Goal: Complete application form

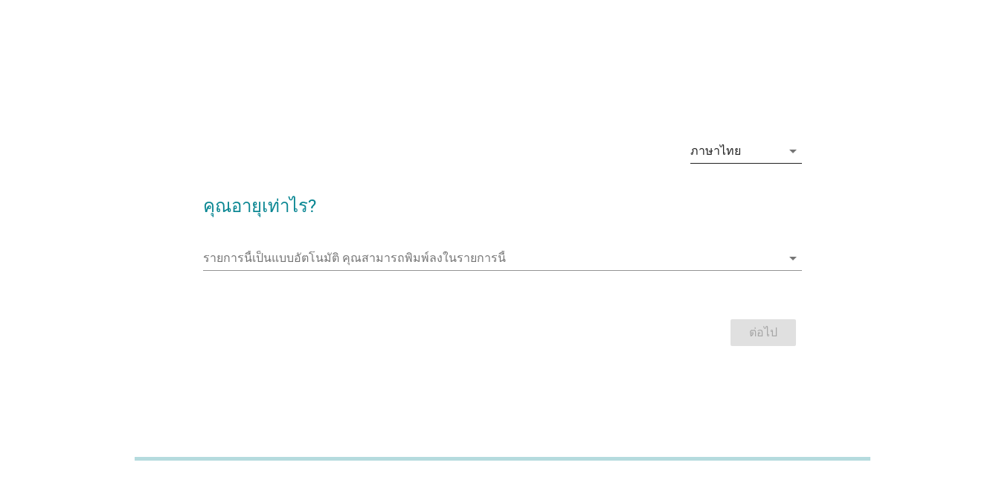
click at [738, 151] on div "ภาษาไทย" at bounding box center [715, 150] width 51 height 13
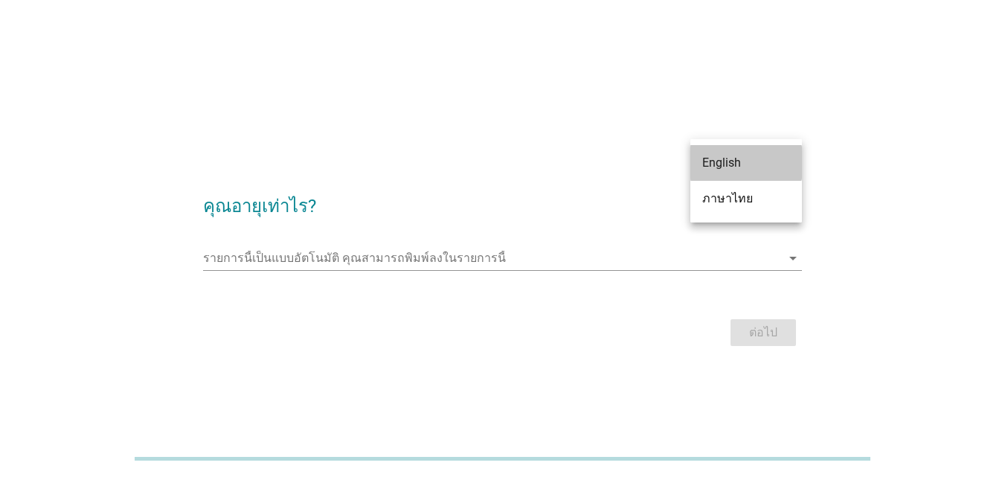
click at [738, 151] on div "English" at bounding box center [746, 163] width 88 height 36
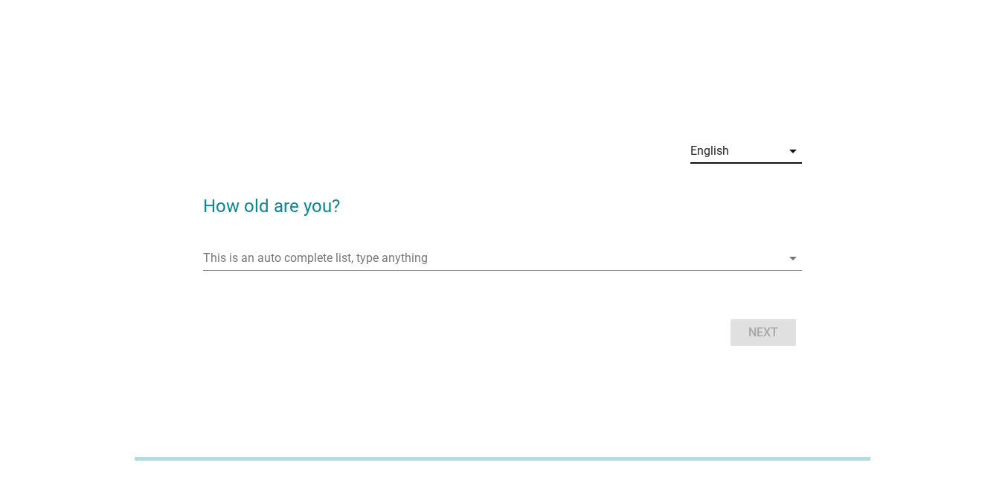
click at [738, 151] on div "English" at bounding box center [735, 151] width 91 height 24
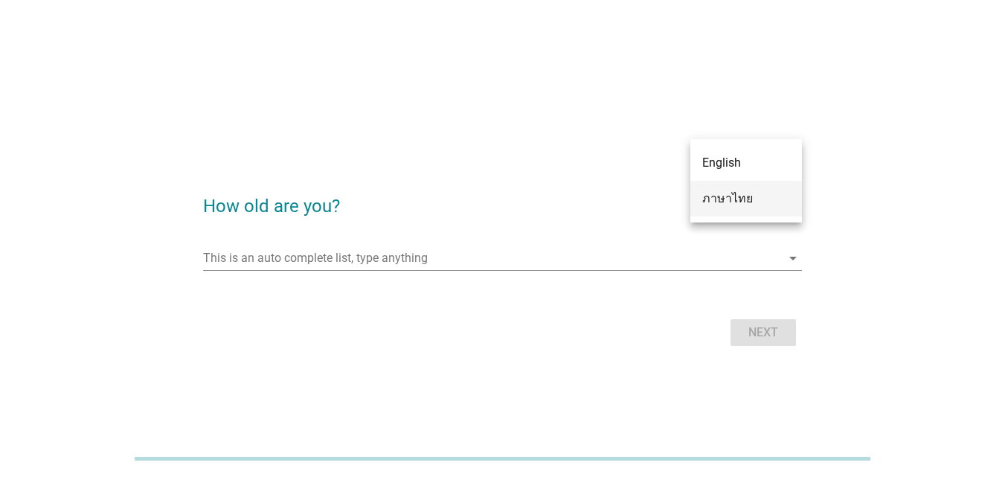
click at [746, 193] on div "ภาษาไทย" at bounding box center [746, 199] width 88 height 18
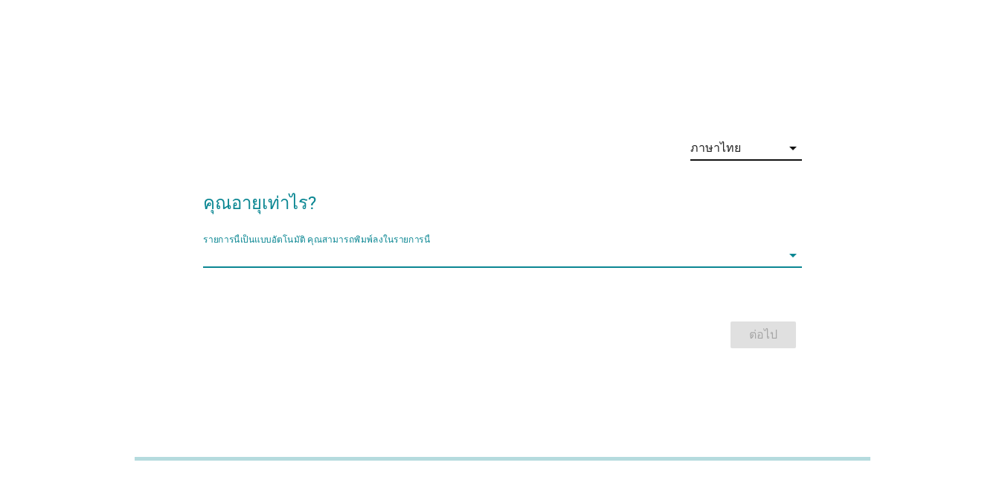
click at [326, 263] on input "รายการนี้เป็นแบบอัตโนมัติ คุณสามารถพิมพ์ลงในรายการนี้" at bounding box center [492, 255] width 578 height 24
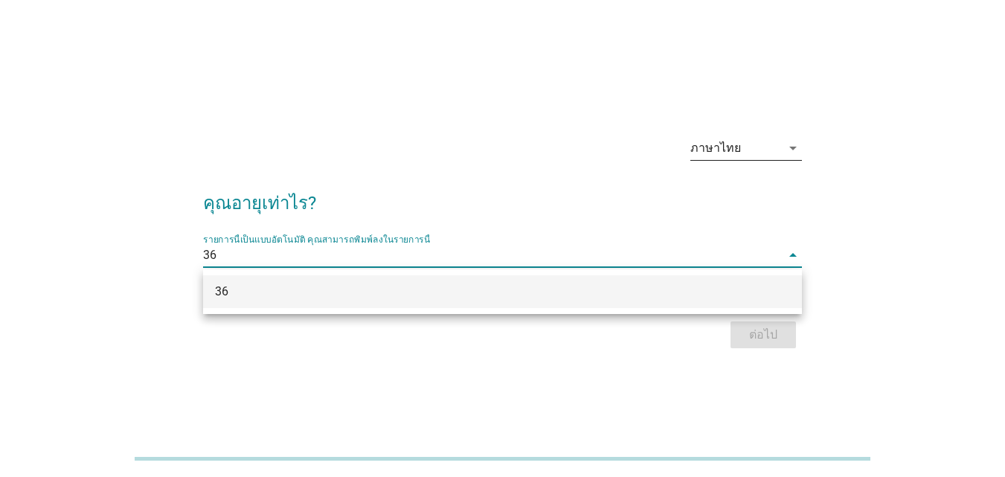
type input "36"
click at [372, 317] on div "ต่อไป" at bounding box center [502, 335] width 599 height 36
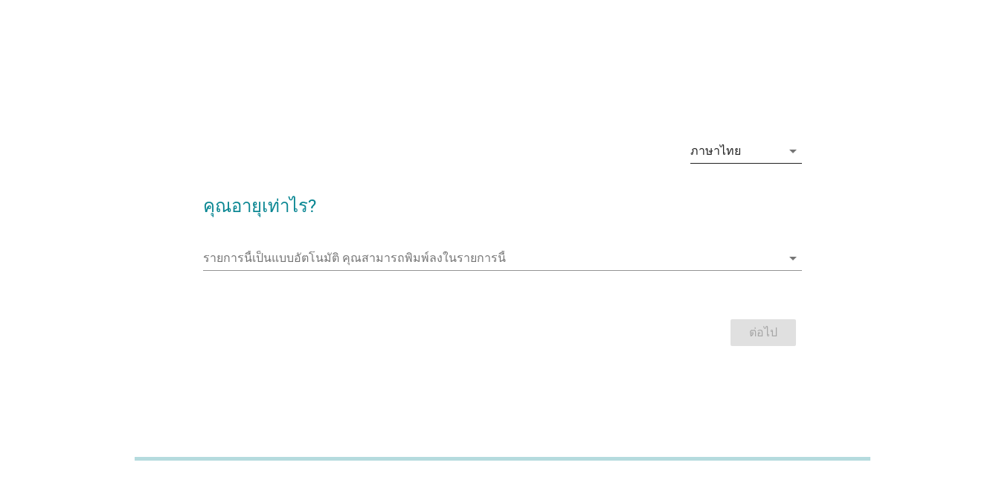
click at [378, 231] on form "คุณอายุเท่าไร? รายการนี้เป็นแบบอัตโนมัติ [PERSON_NAME]พิมพ์ลงในรายการนี้ arrow_…" at bounding box center [502, 264] width 599 height 173
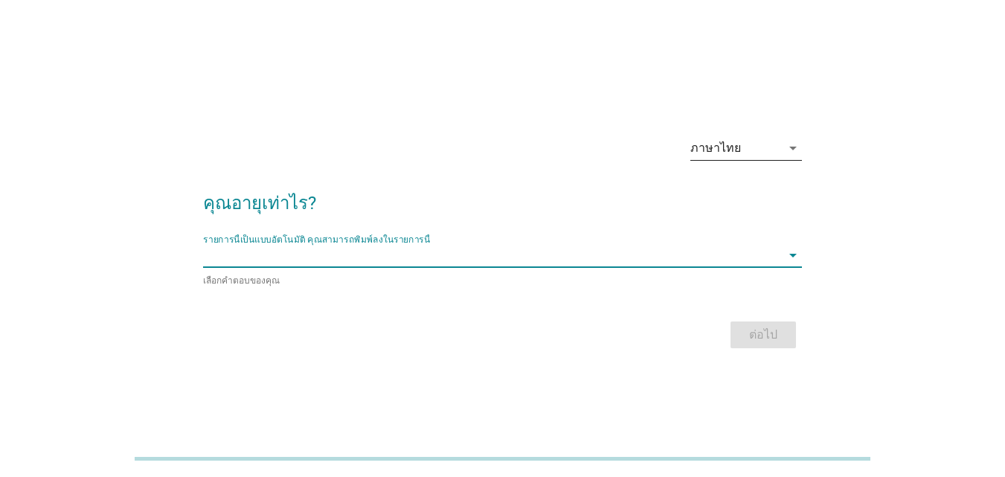
click at [329, 267] on div "รายการนี้เป็นแบบอัตโนมัติ [PERSON_NAME]พิมพ์ลงในรายการนี้ arrow_drop_down" at bounding box center [502, 255] width 599 height 24
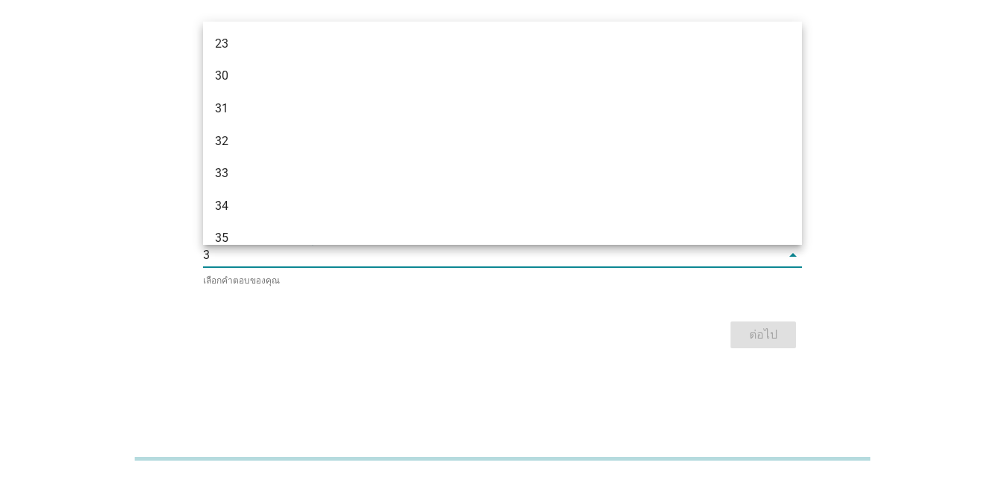
type input "36"
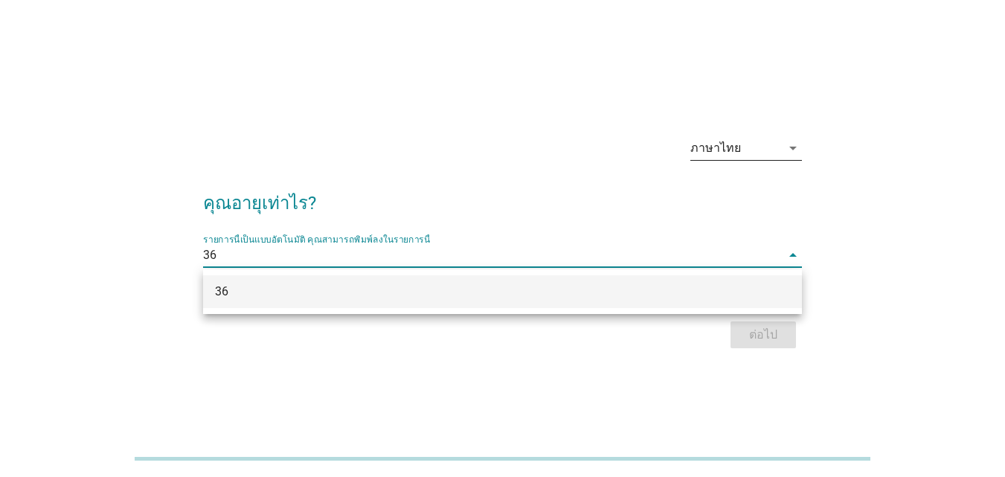
click at [336, 286] on div "36" at bounding box center [478, 292] width 527 height 18
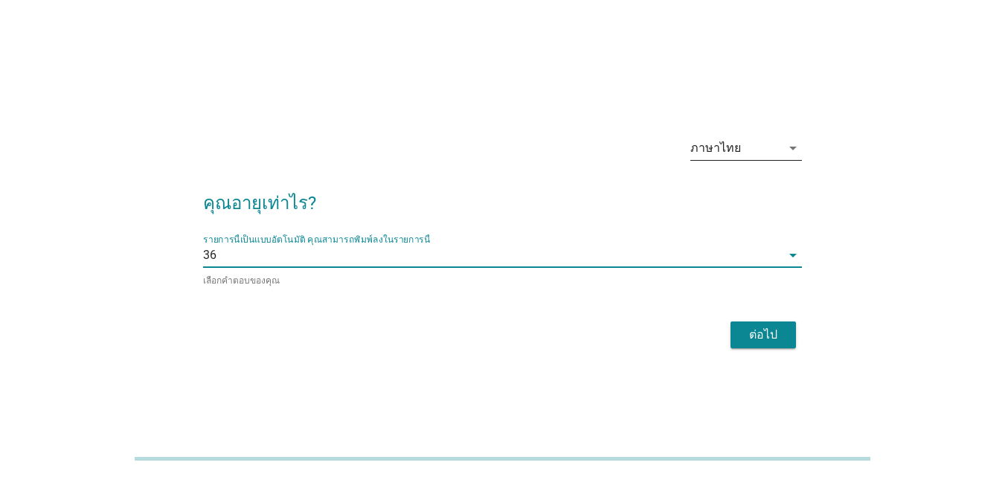
click at [783, 340] on div "ต่อไป" at bounding box center [763, 335] width 42 height 18
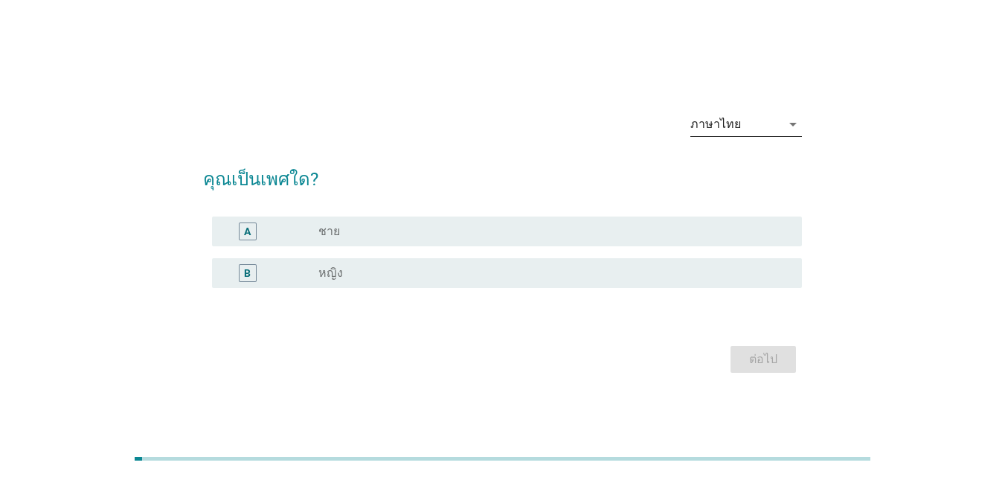
click at [326, 265] on label "หญิง" at bounding box center [330, 272] width 25 height 15
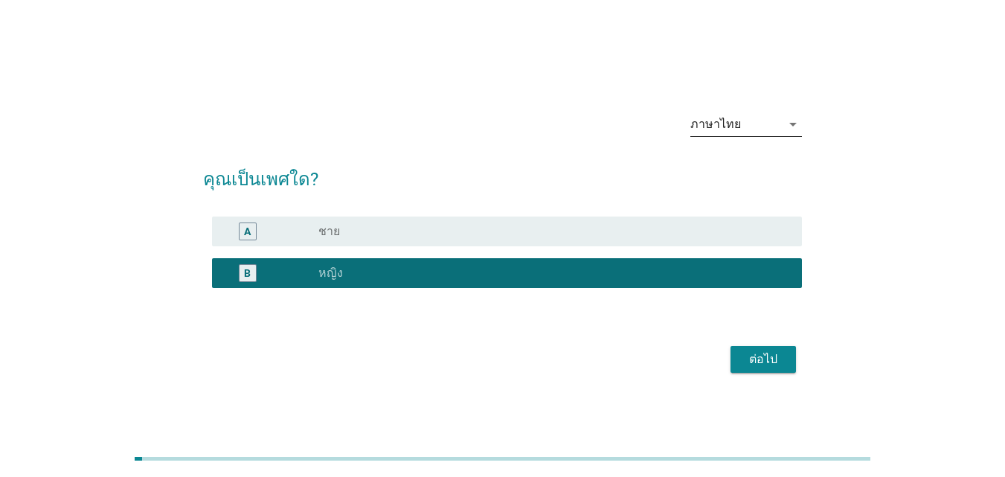
click at [808, 374] on div "ภาษาไทย arrow_drop_down คุณเป็นเพศใด? A radio_button_unchecked ชาย B radio_butt…" at bounding box center [502, 238] width 622 height 300
click at [778, 362] on div "ต่อไป" at bounding box center [763, 359] width 42 height 18
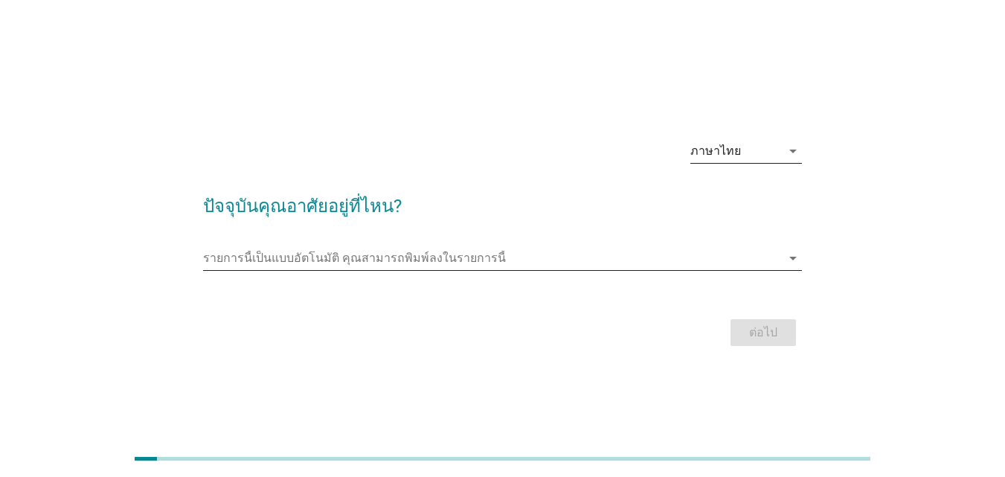
click at [356, 264] on input "รายการนี้เป็นแบบอัตโนมัติ คุณสามารถพิมพ์ลงในรายการนี้" at bounding box center [492, 258] width 578 height 24
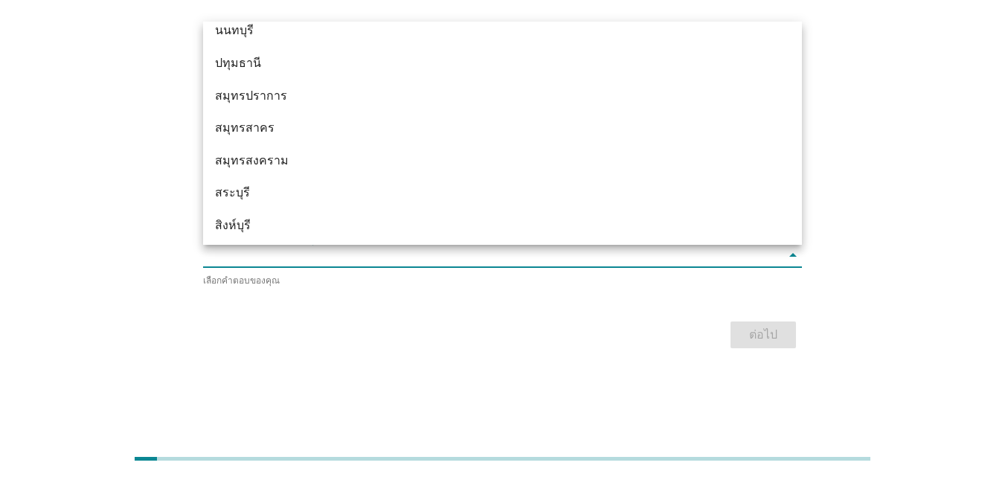
scroll to position [1452, 0]
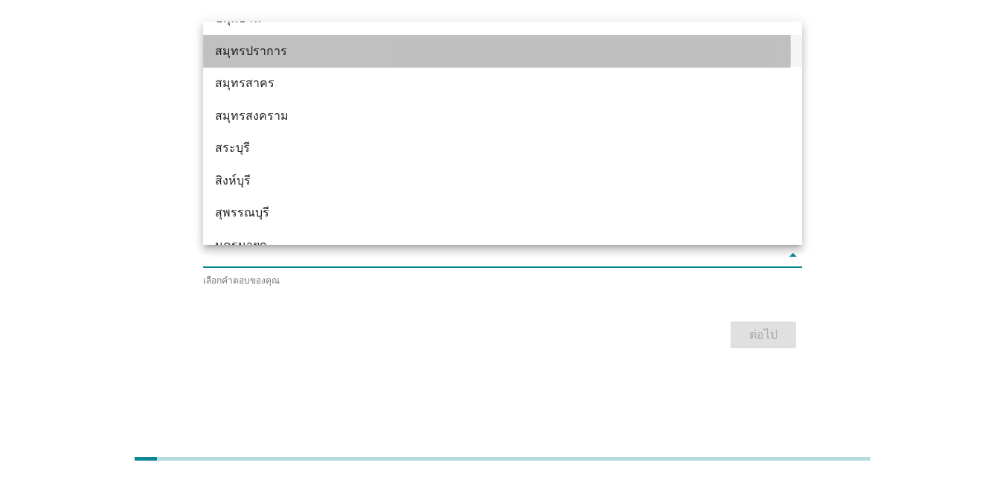
click at [357, 59] on div "สมุทรปราการ" at bounding box center [478, 51] width 527 height 18
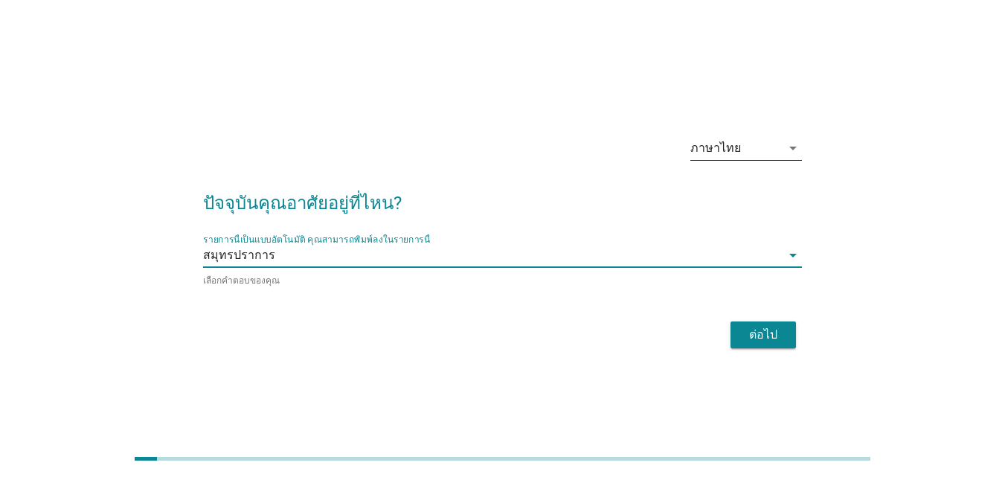
click at [762, 332] on div "ต่อไป" at bounding box center [763, 335] width 42 height 18
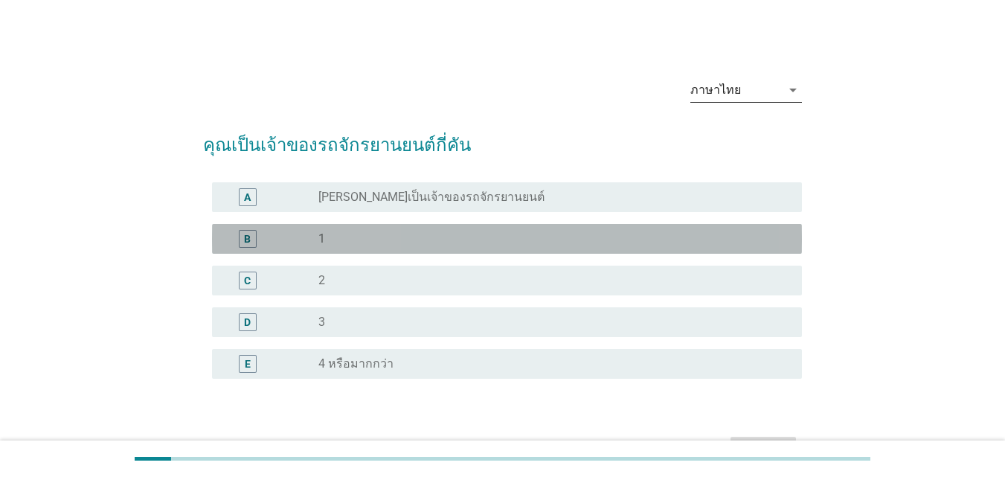
click at [395, 240] on div "radio_button_unchecked 1" at bounding box center [548, 238] width 460 height 15
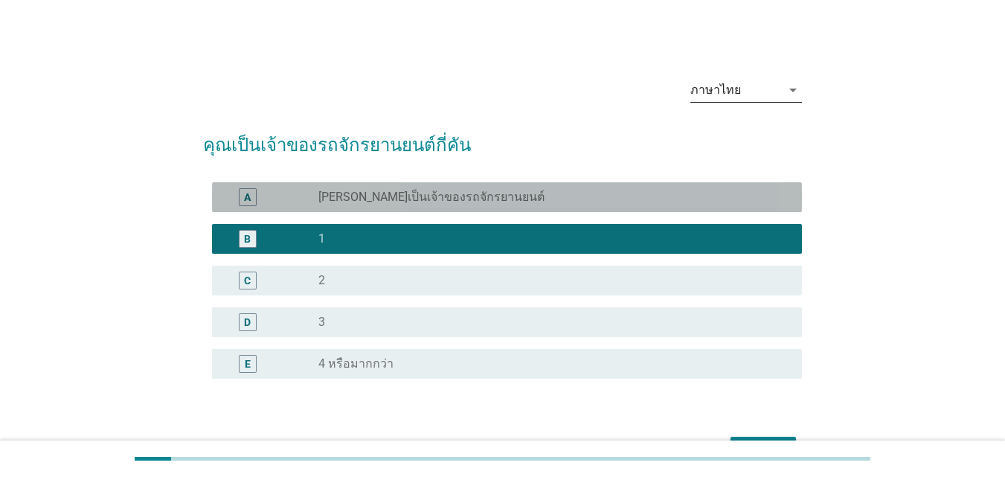
click at [605, 190] on div "radio_button_unchecked [PERSON_NAME]เป็นเจ้าของรถจักรยานยนต์" at bounding box center [548, 197] width 460 height 15
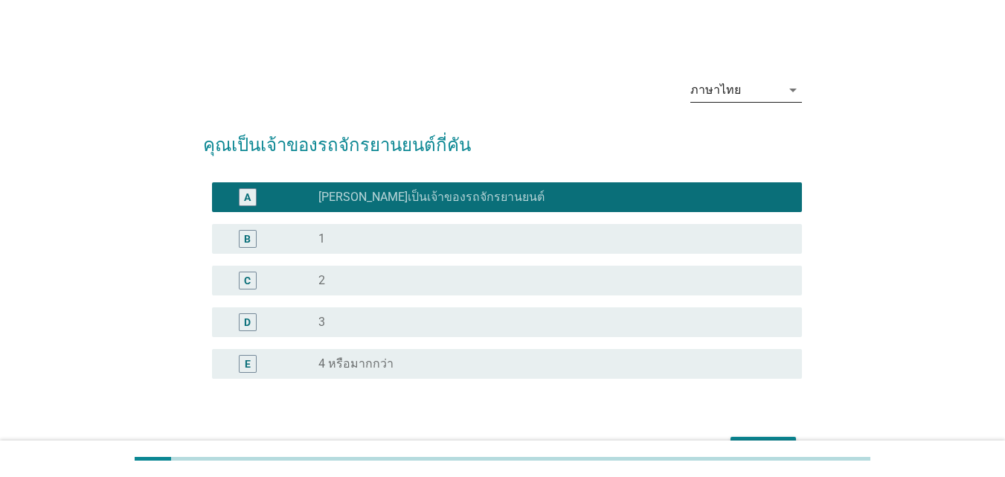
click at [507, 254] on div "B radio_button_unchecked 1" at bounding box center [502, 239] width 599 height 42
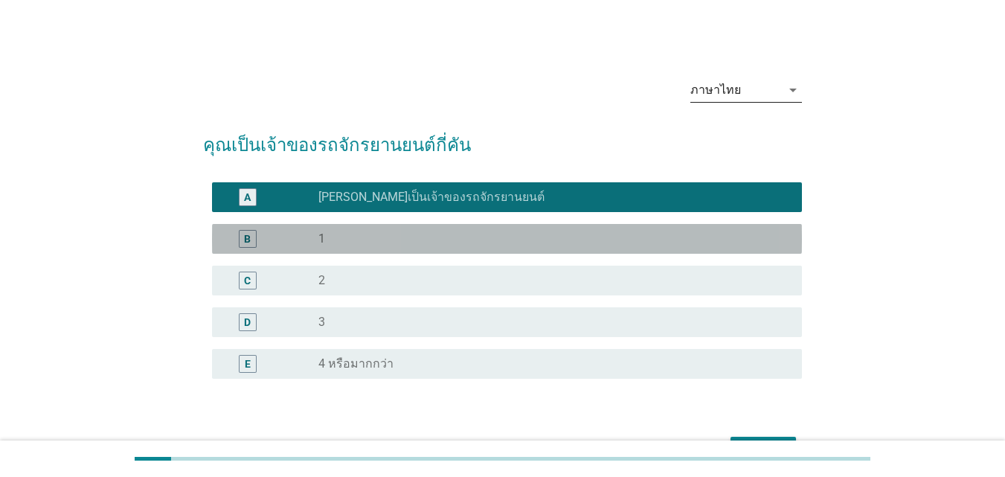
click at [553, 235] on div "radio_button_unchecked 1" at bounding box center [548, 238] width 460 height 15
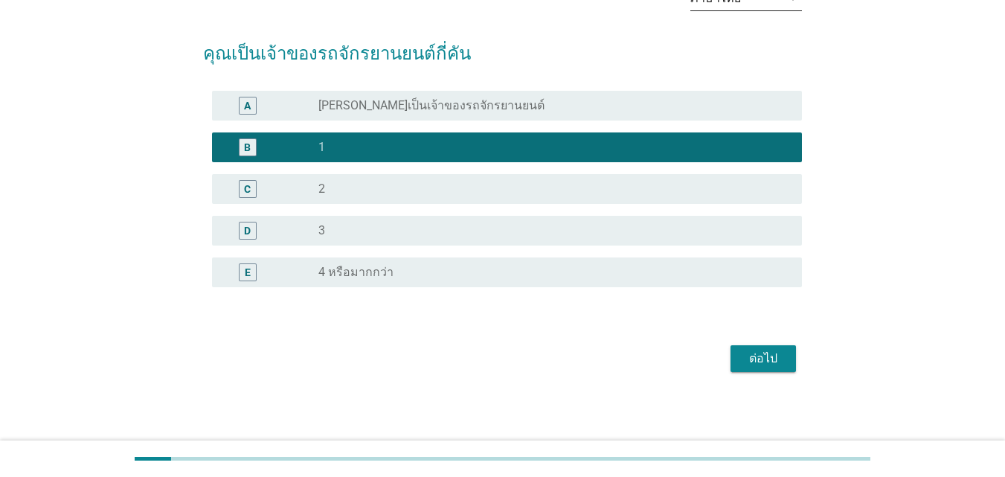
scroll to position [93, 0]
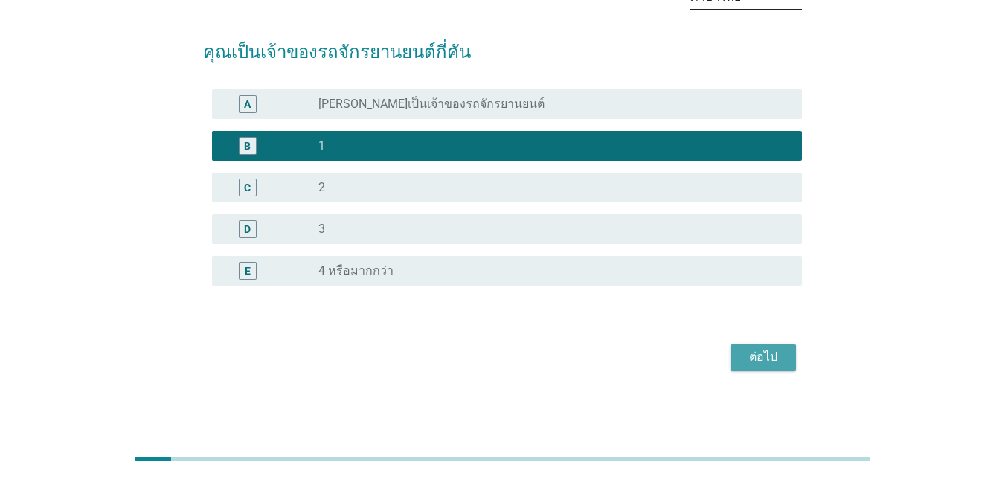
click at [756, 367] on button "ต่อไป" at bounding box center [762, 357] width 65 height 27
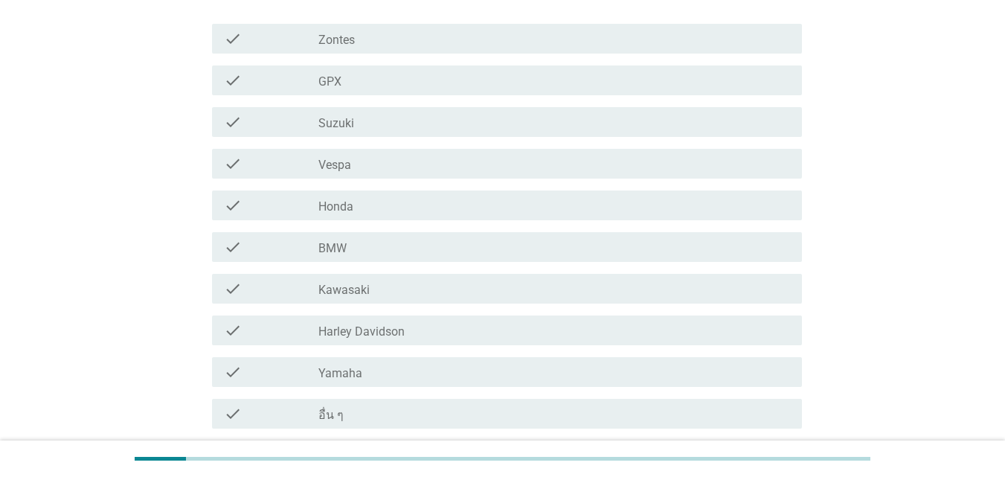
scroll to position [297, 0]
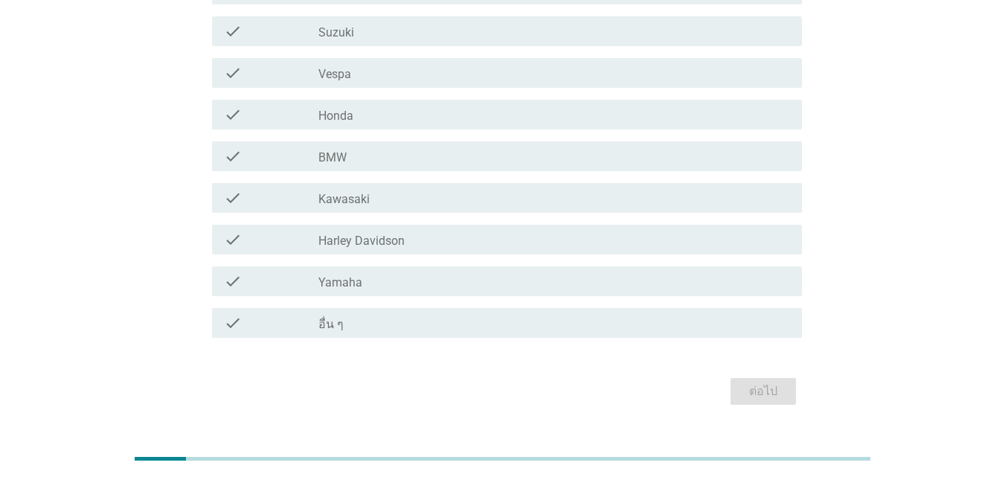
click at [396, 272] on div "check_box_outline_blank Yamaha" at bounding box center [553, 281] width 471 height 18
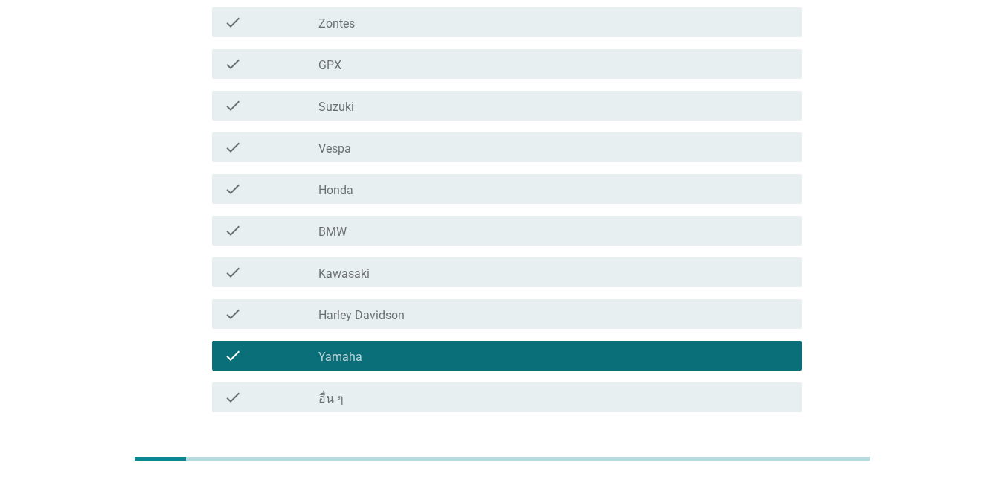
scroll to position [149, 0]
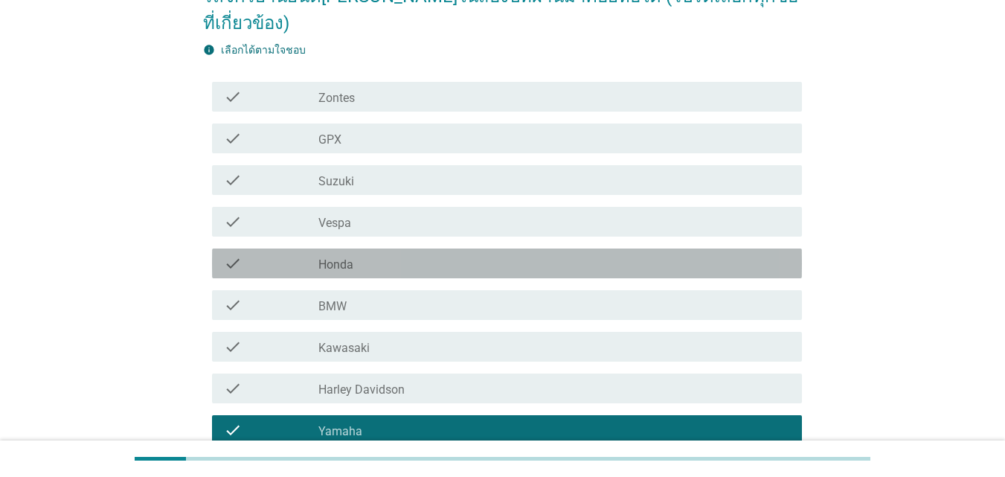
click at [493, 254] on div "check_box_outline_blank Honda" at bounding box center [553, 263] width 471 height 18
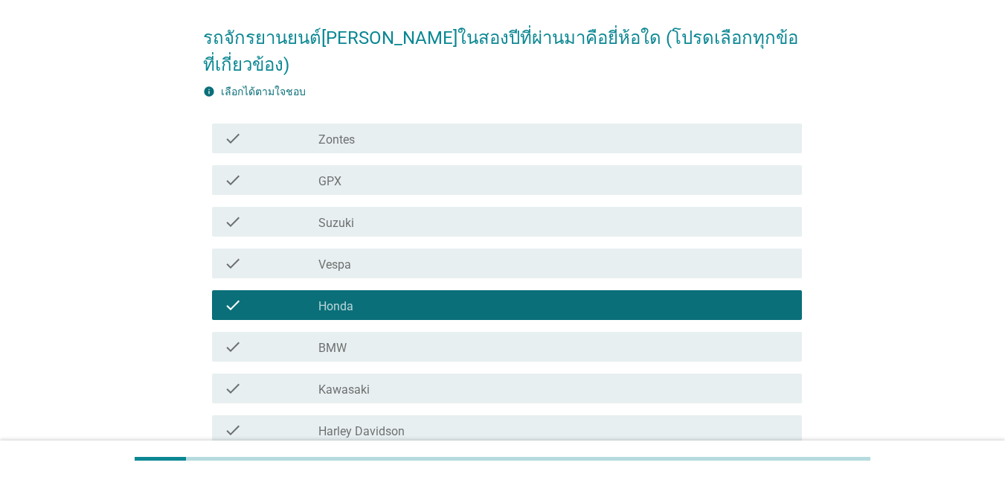
scroll to position [74, 0]
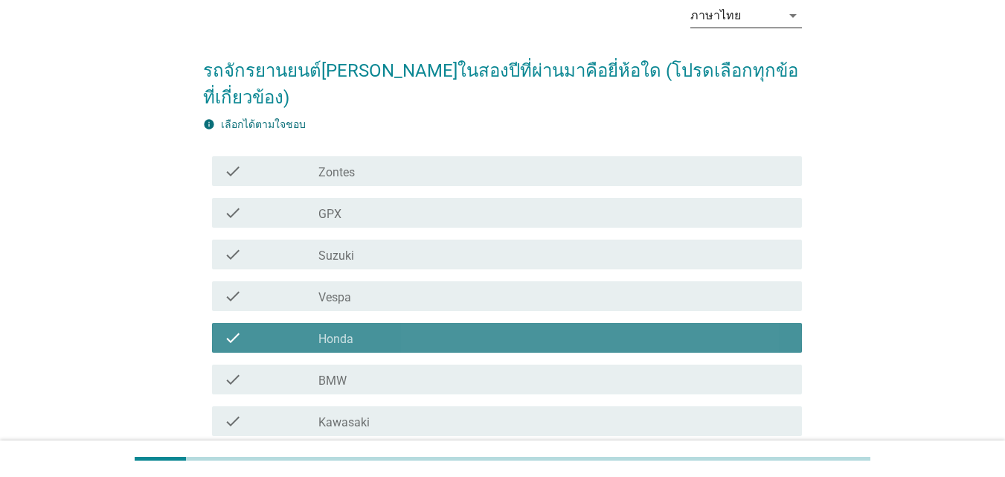
click at [476, 329] on div "check_box_outline_blank Honda" at bounding box center [553, 338] width 471 height 18
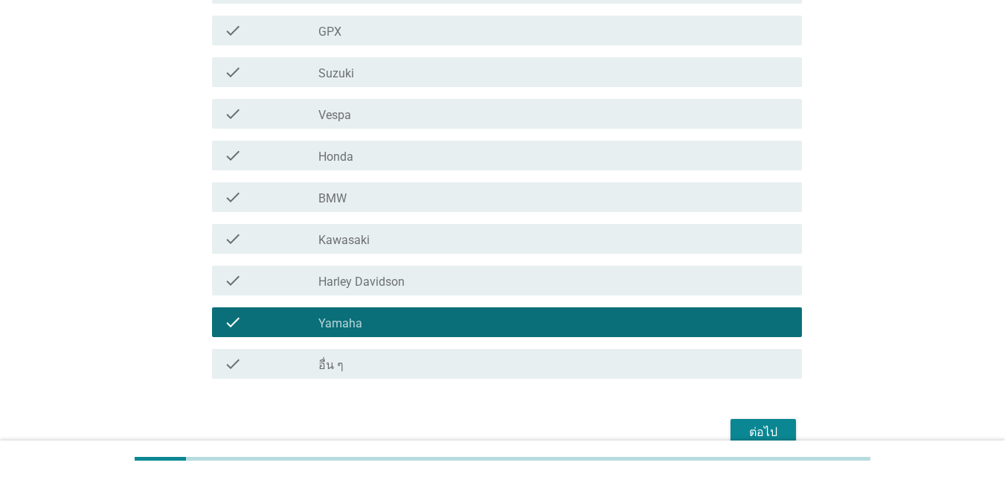
scroll to position [297, 0]
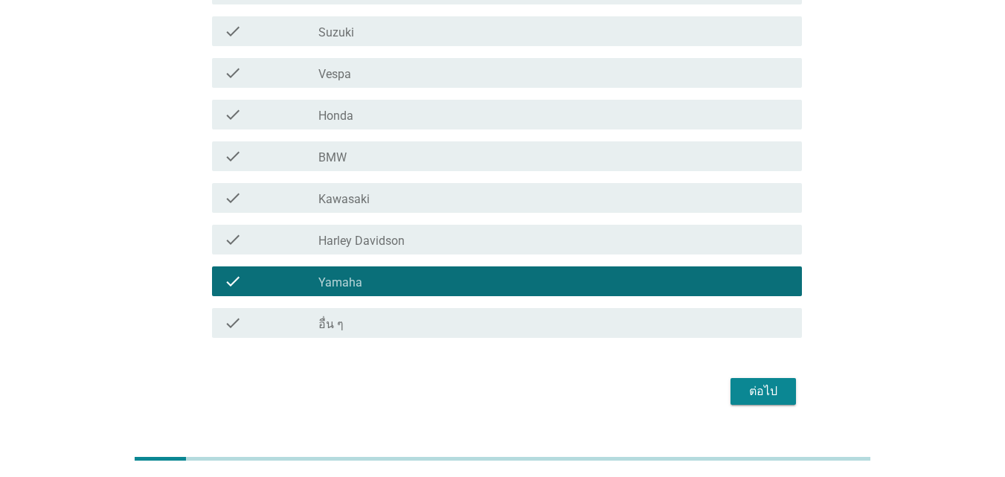
click at [416, 272] on div "check_box_outline_blank Yamaha" at bounding box center [553, 281] width 471 height 18
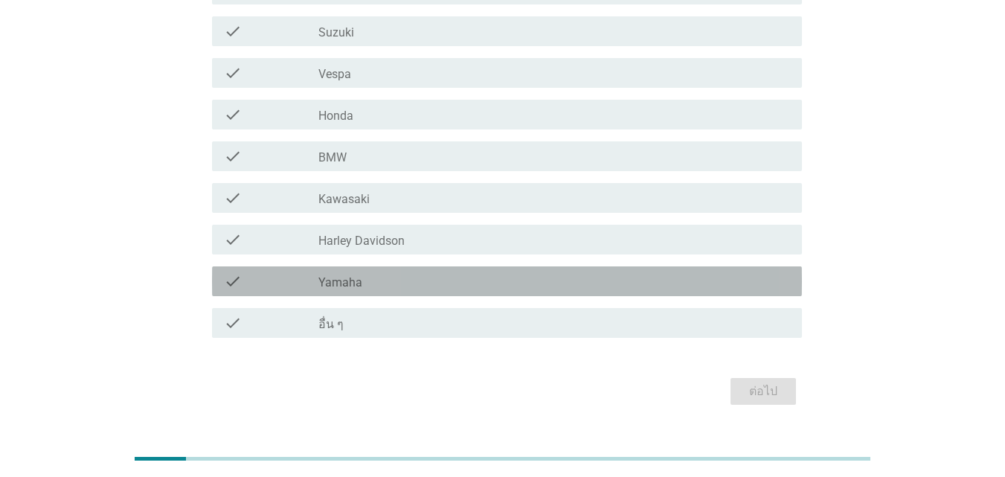
click at [346, 272] on div "check_box_outline_blank Yamaha" at bounding box center [553, 281] width 471 height 18
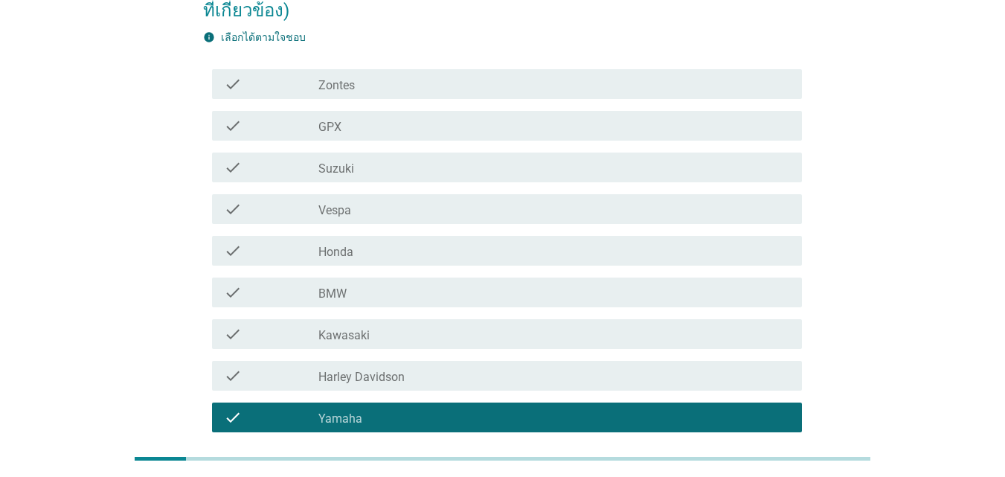
scroll to position [149, 0]
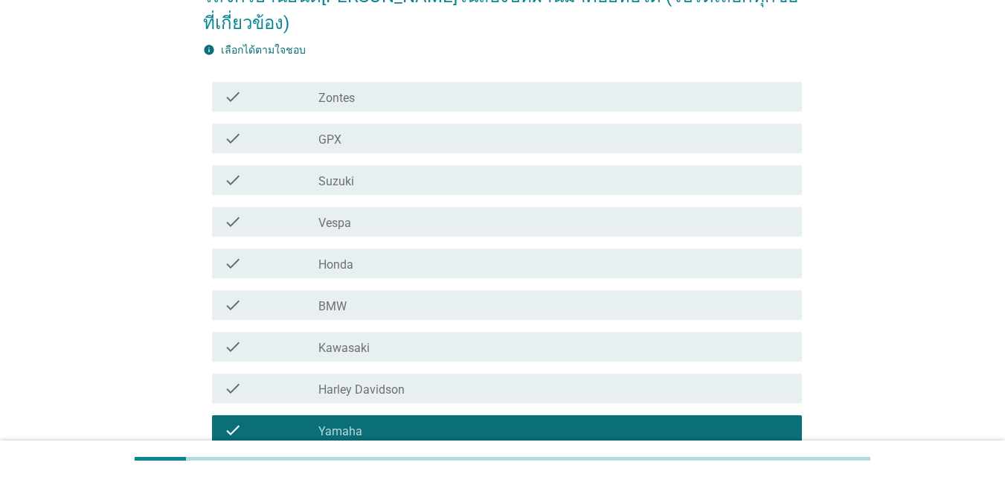
click at [429, 421] on div "check_box_outline_blank Yamaha" at bounding box center [553, 430] width 471 height 18
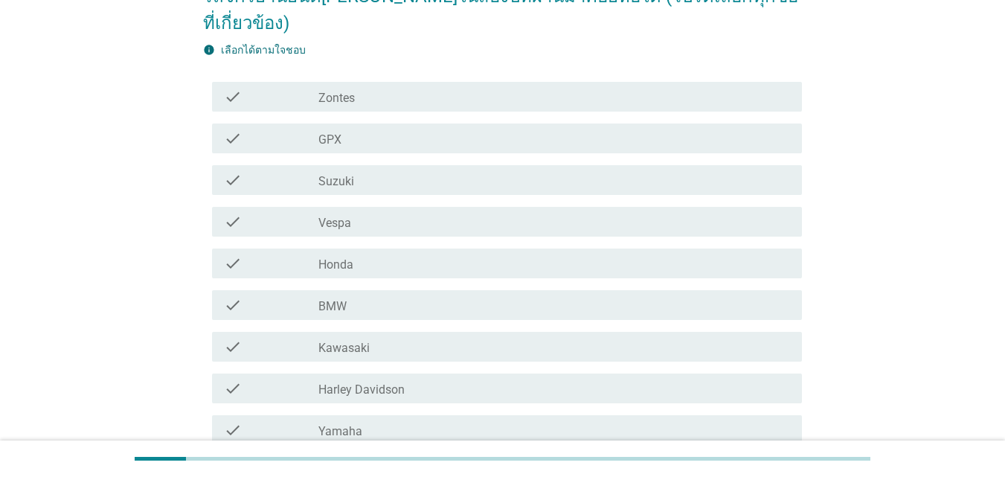
click at [440, 254] on div "check_box_outline_blank Honda" at bounding box center [553, 263] width 471 height 18
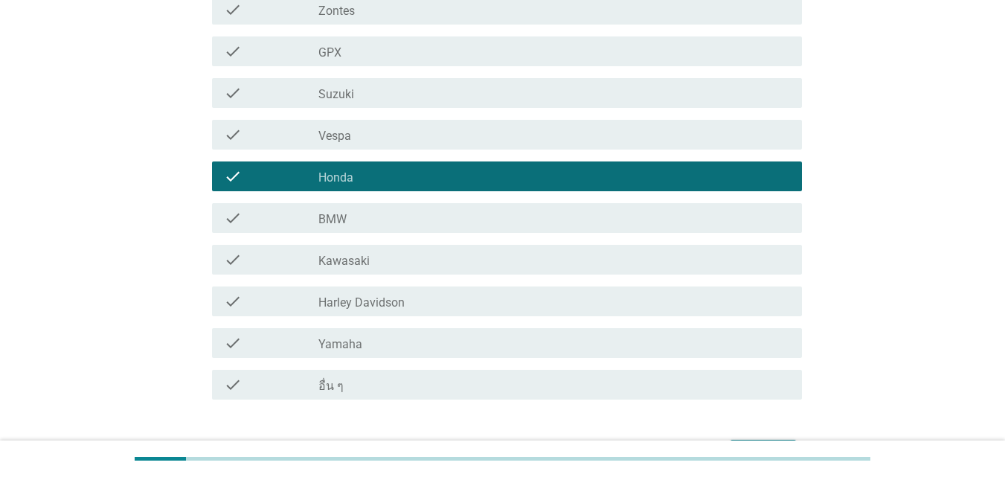
scroll to position [305, 0]
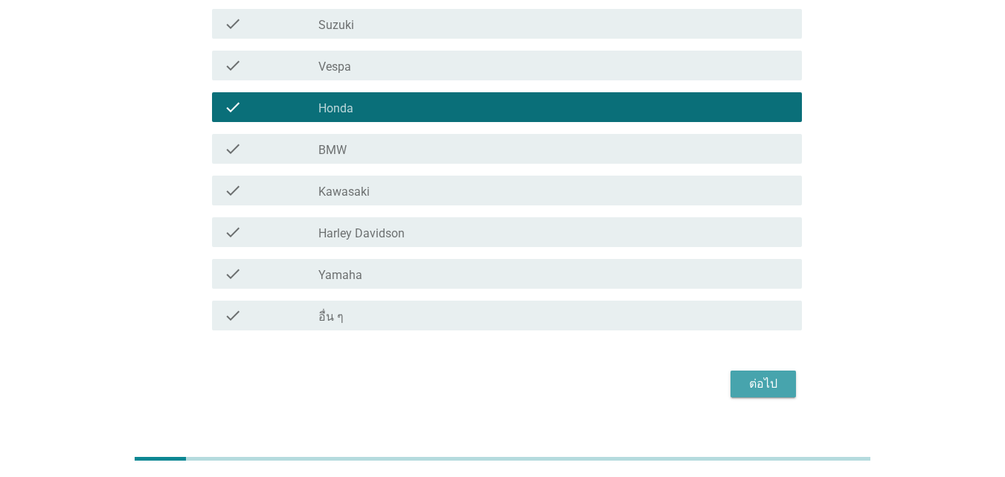
click at [753, 375] on div "ต่อไป" at bounding box center [763, 384] width 42 height 18
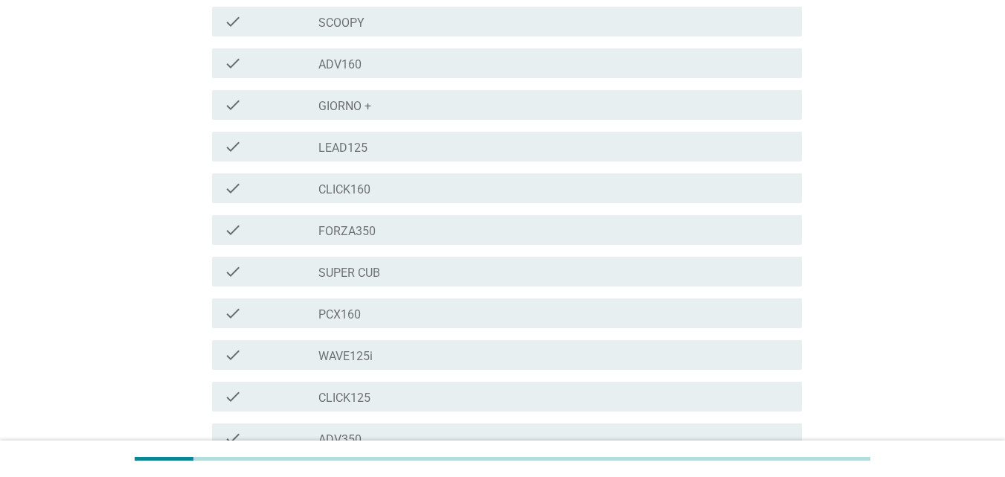
scroll to position [223, 0]
click at [411, 188] on div "check_box_outline_blank CLICK160" at bounding box center [553, 189] width 471 height 18
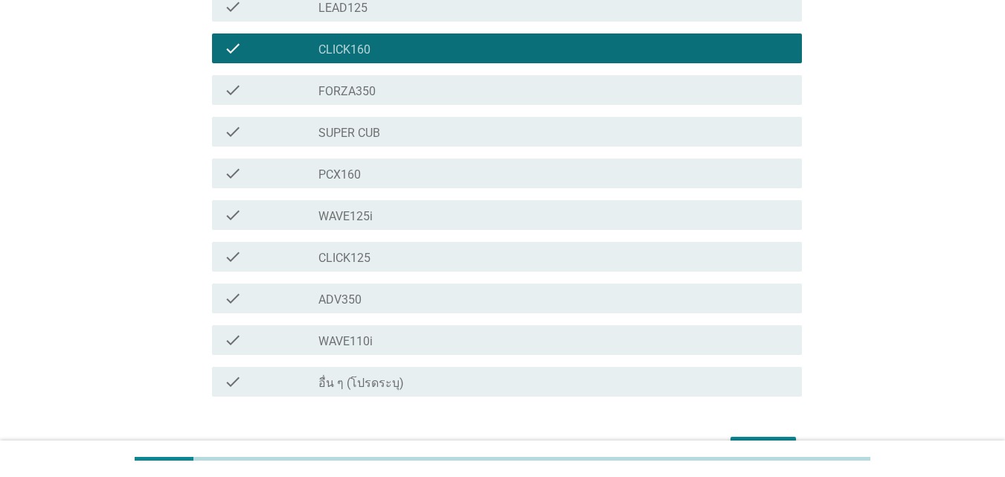
scroll to position [372, 0]
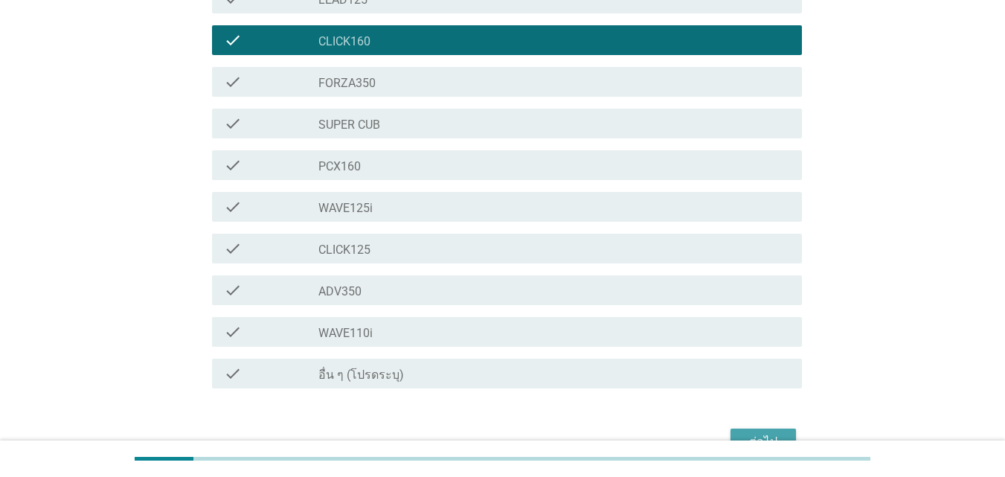
click at [747, 428] on button "ต่อไป" at bounding box center [762, 441] width 65 height 27
